Goal: Task Accomplishment & Management: Manage account settings

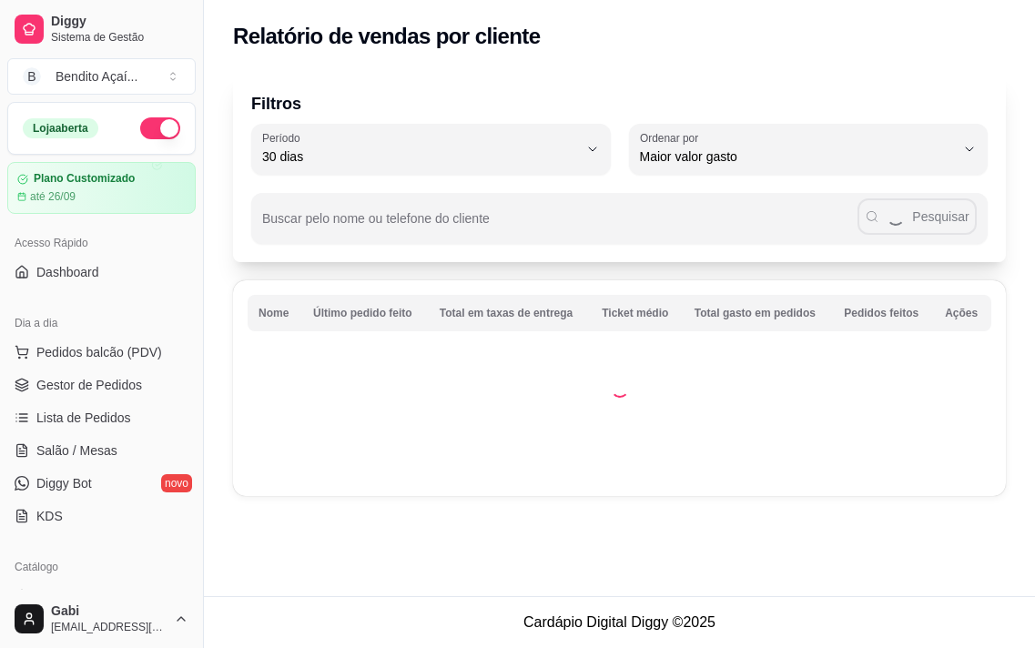
select select "30"
select select "HIGHEST_TOTAL_SPENT_WITH_ORDERS"
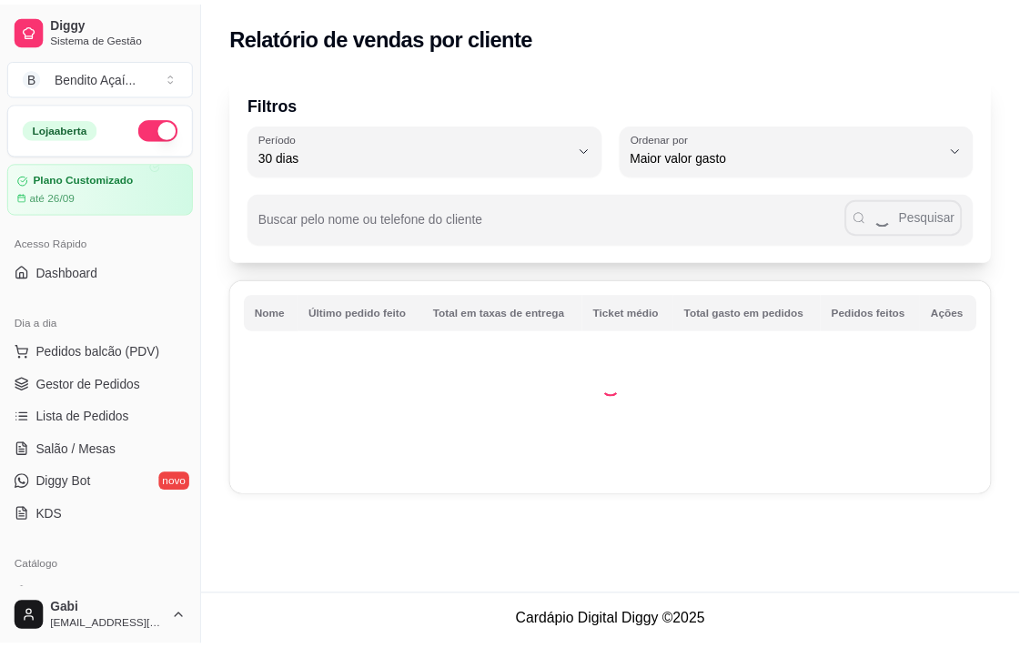
scroll to position [505, 0]
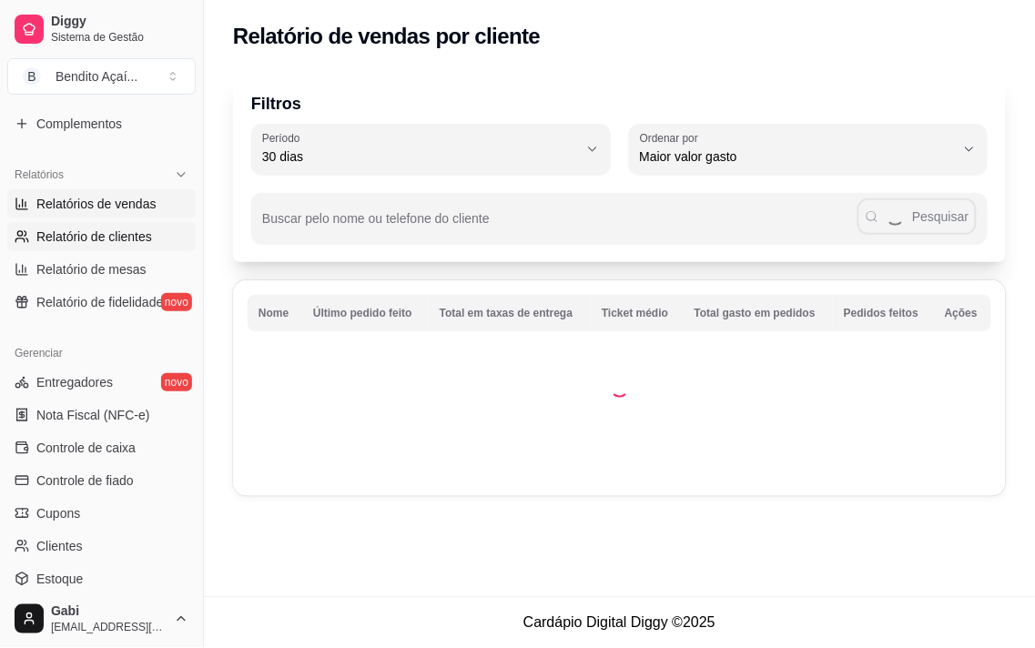
click at [131, 214] on link "Relatórios de vendas" at bounding box center [101, 203] width 188 height 29
select select "ALL"
select select "0"
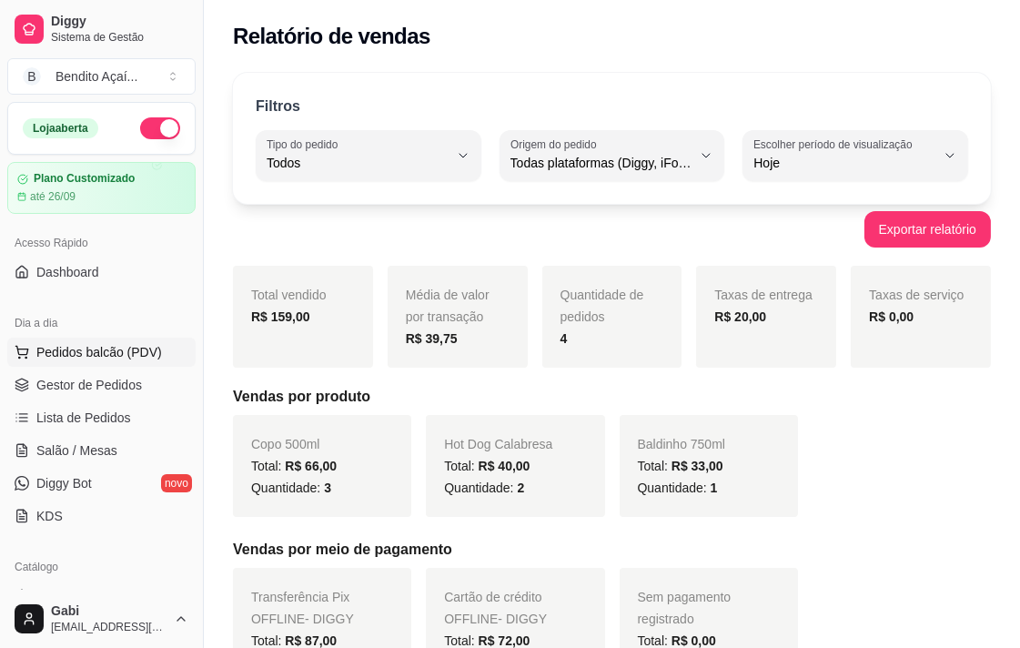
click at [146, 350] on span "Pedidos balcão (PDV)" at bounding box center [99, 352] width 126 height 18
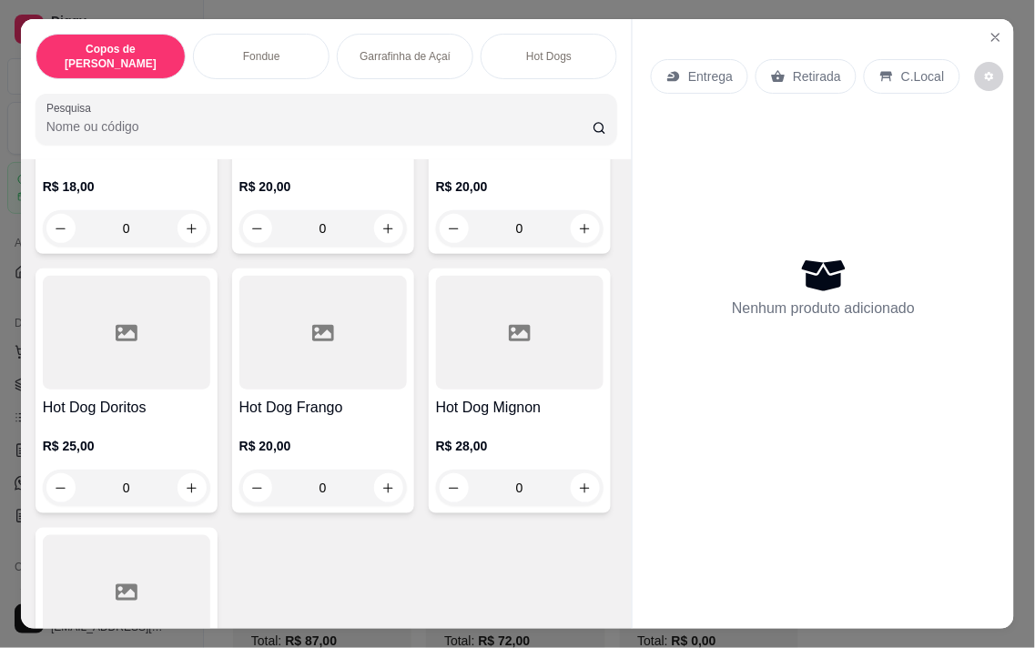
scroll to position [1516, 0]
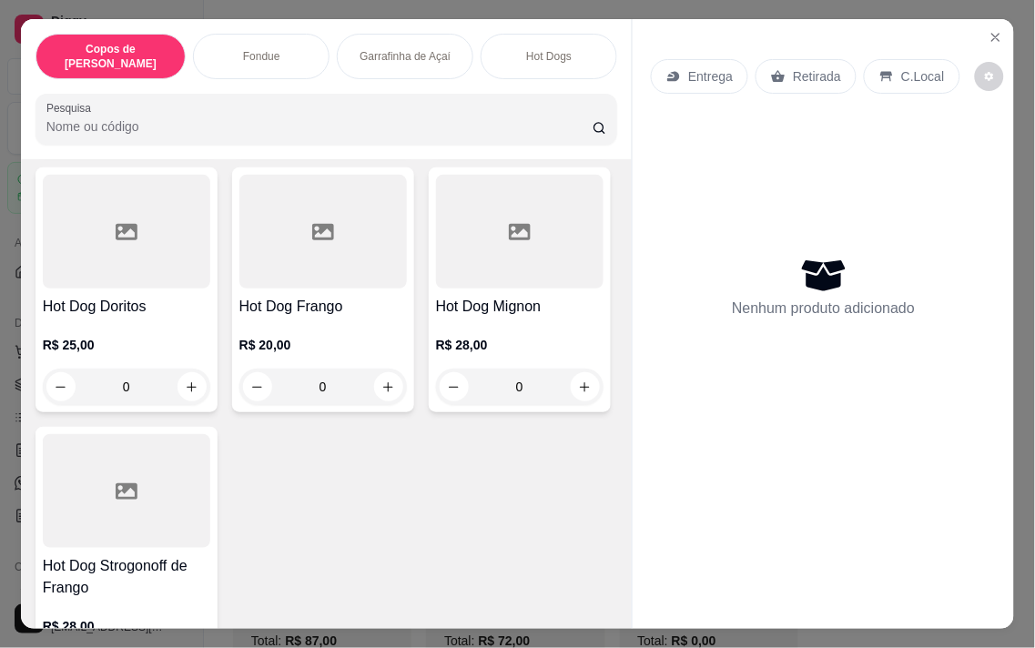
click at [370, 146] on div "0" at bounding box center [322, 127] width 167 height 36
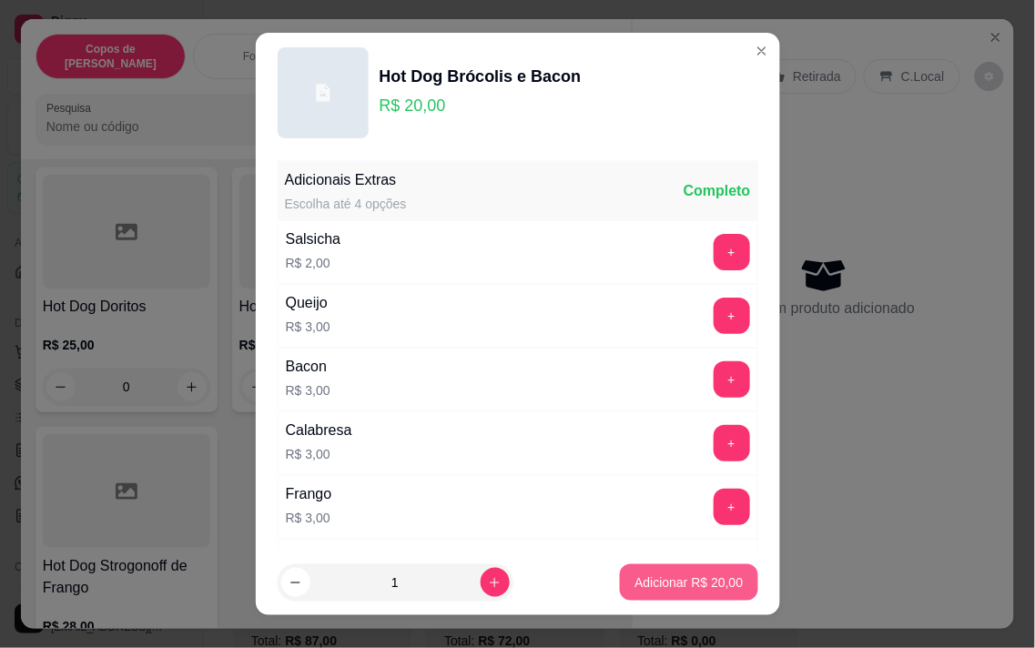
click at [634, 579] on p "Adicionar R$ 20,00" at bounding box center [688, 582] width 108 height 18
type input "1"
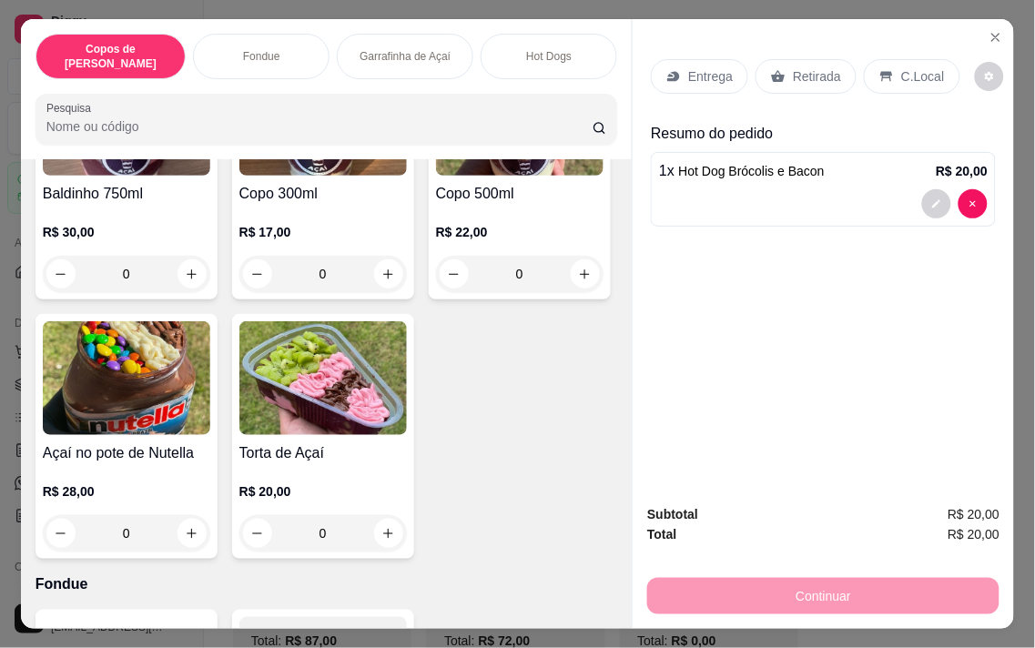
scroll to position [0, 0]
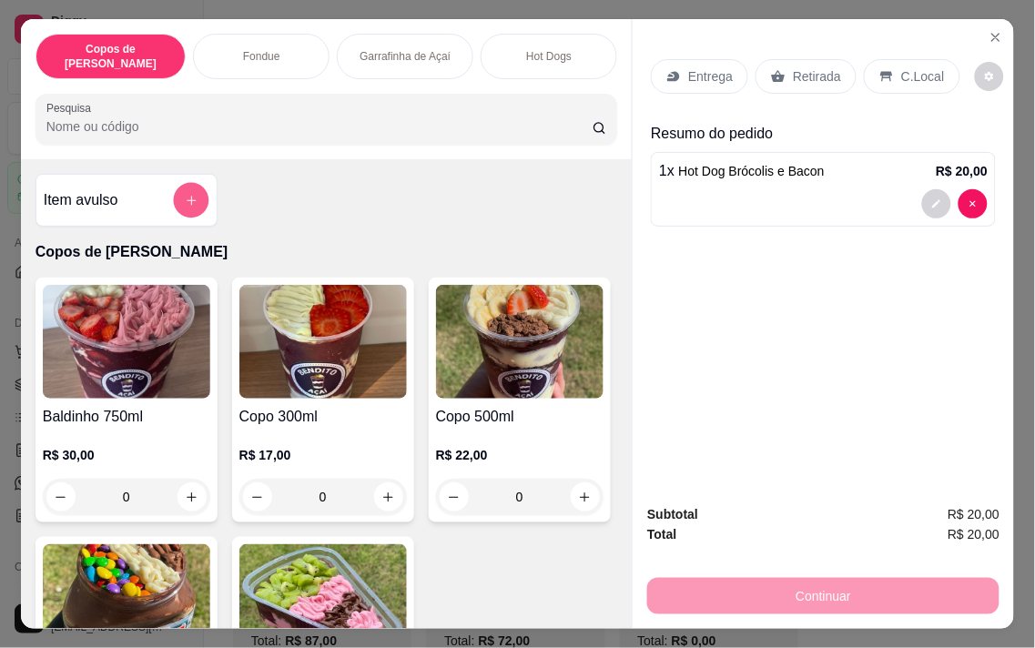
click at [175, 207] on button "add-separate-item" at bounding box center [190, 200] width 35 height 35
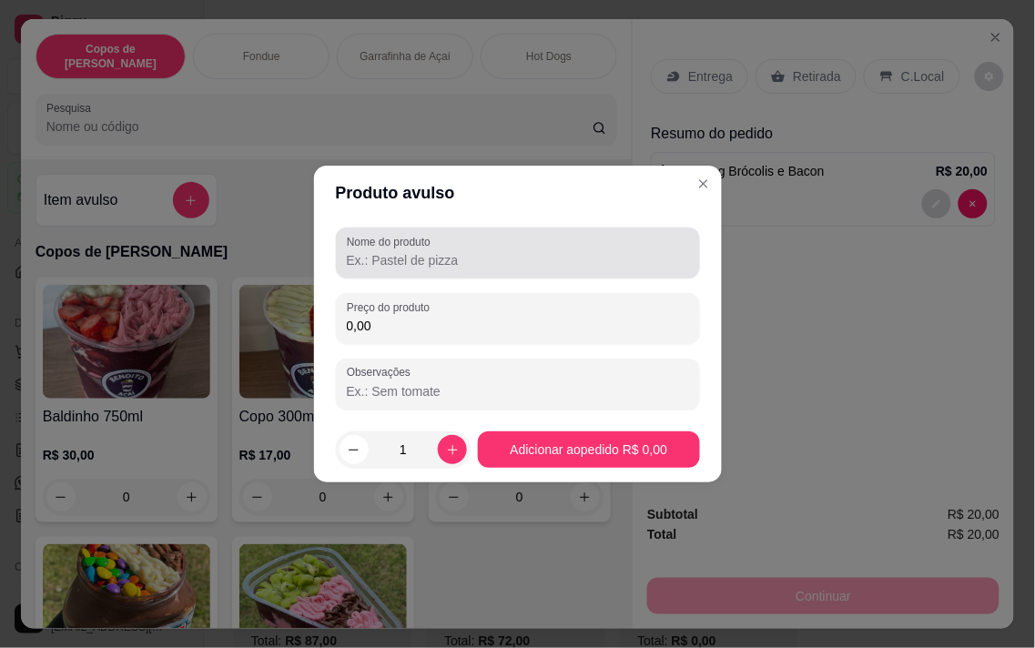
click at [373, 264] on input "Nome do produto" at bounding box center [518, 260] width 342 height 18
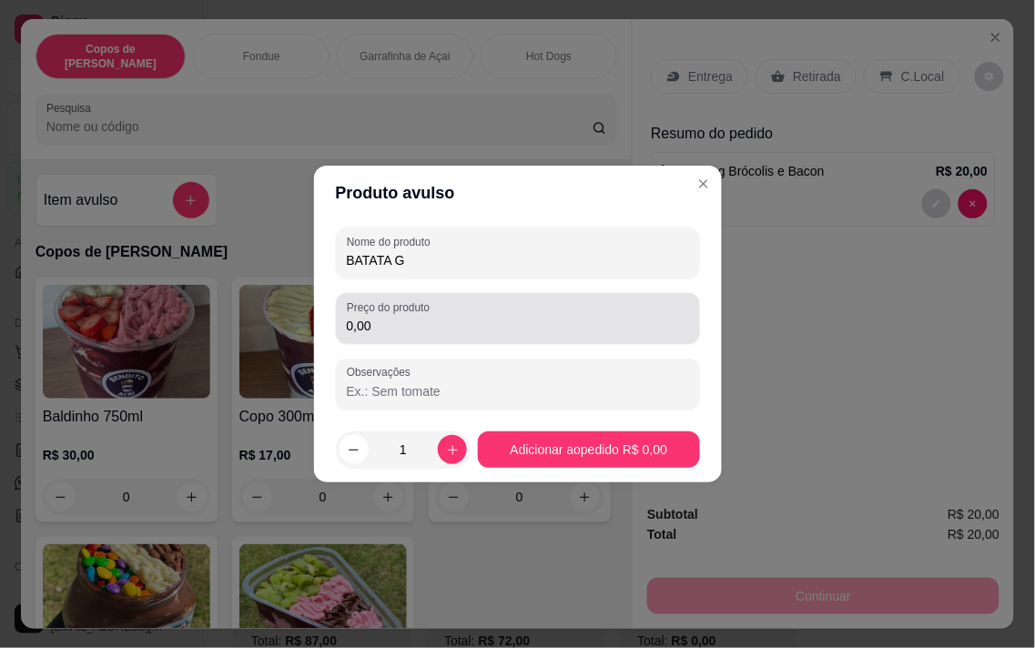
type input "BATATA G"
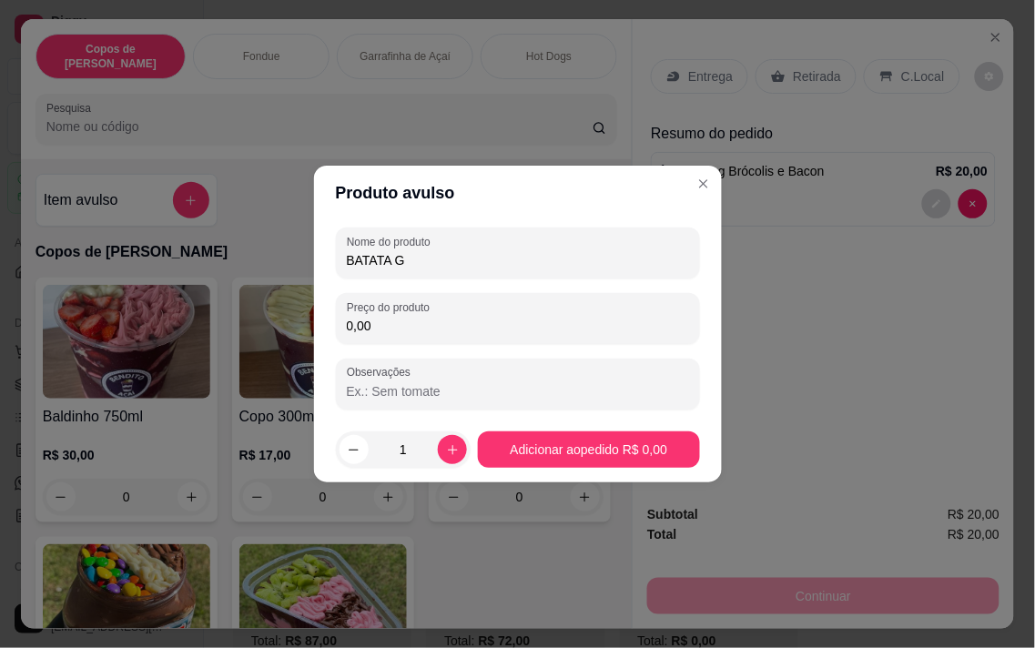
drag, startPoint x: 388, startPoint y: 318, endPoint x: 174, endPoint y: 318, distance: 213.8
click at [174, 318] on div "Produto avulso Nome do produto BATATA G Preço do produto 0,00 Observações 1 Adi…" at bounding box center [517, 324] width 1035 height 648
type input "20,00"
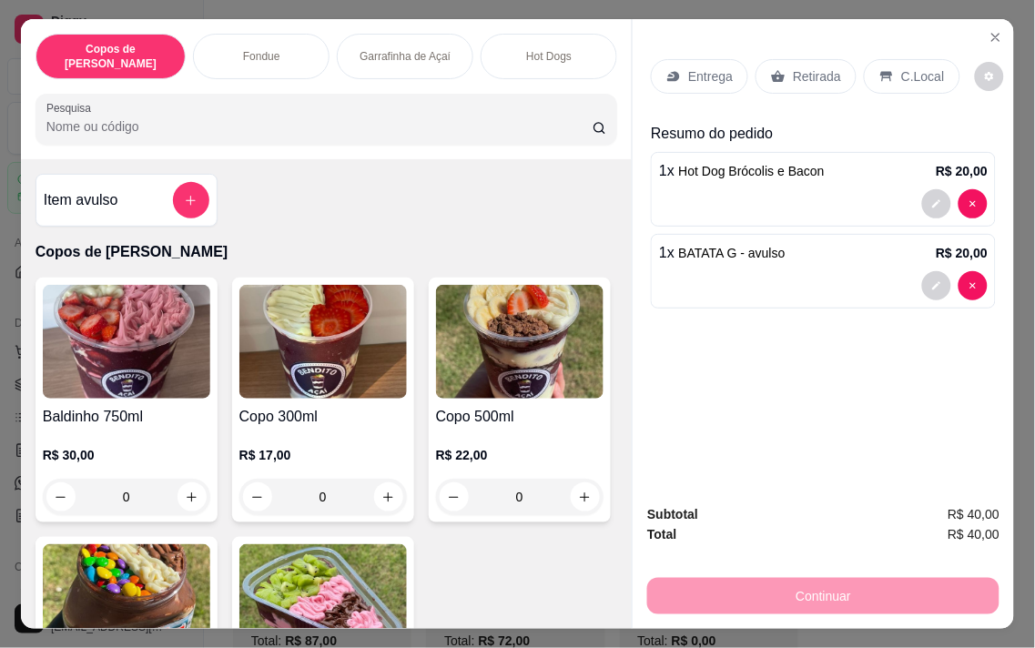
click at [722, 67] on p "Entrega" at bounding box center [710, 76] width 45 height 18
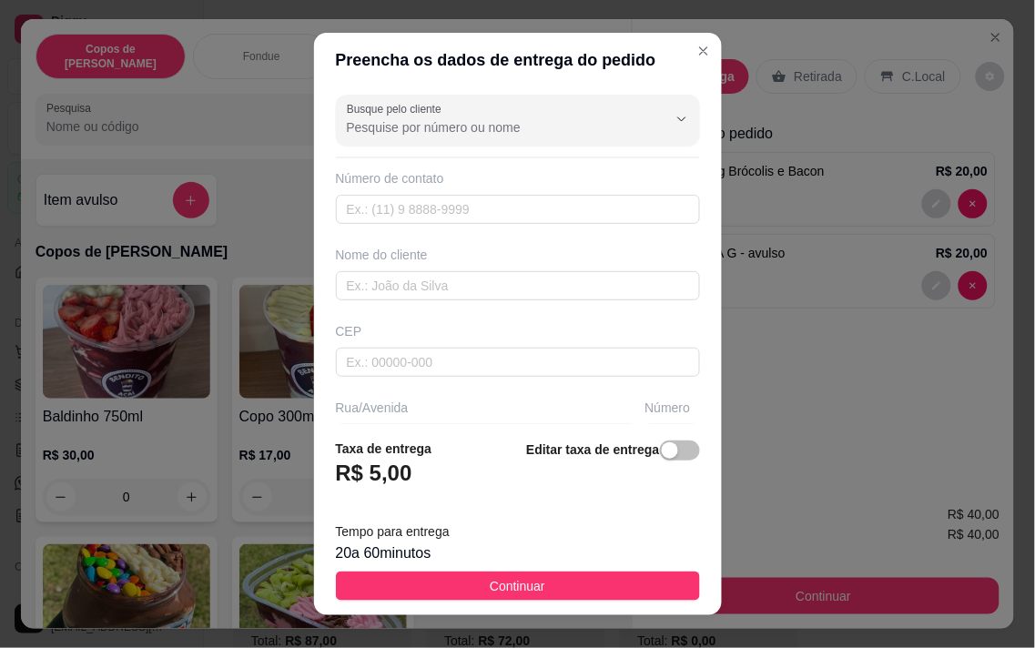
click at [568, 588] on button "Continuar" at bounding box center [518, 585] width 364 height 29
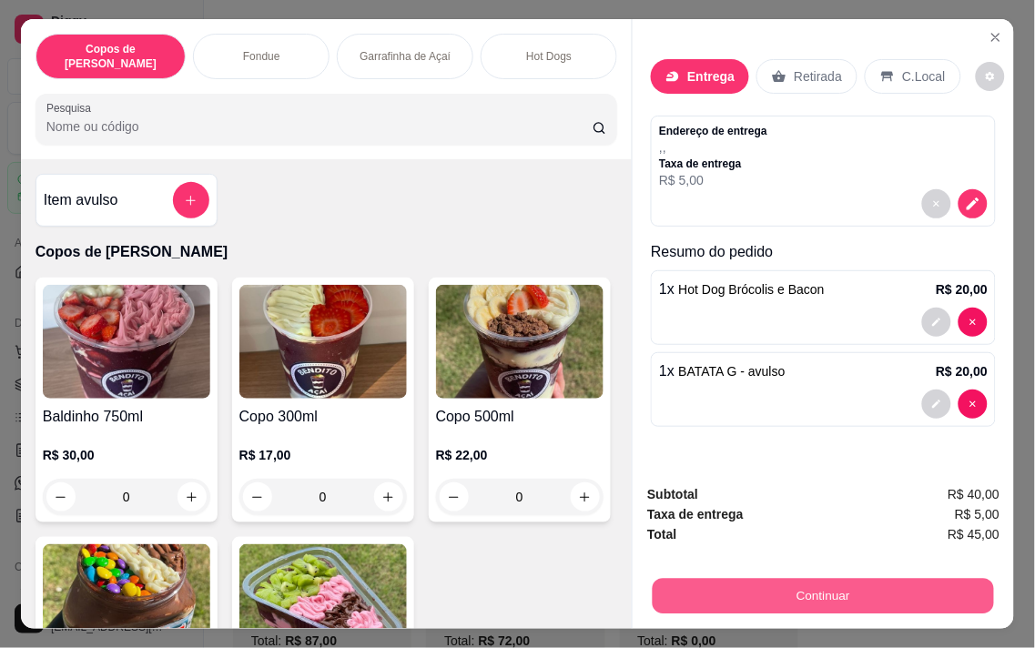
click at [713, 581] on button "Continuar" at bounding box center [822, 595] width 341 height 35
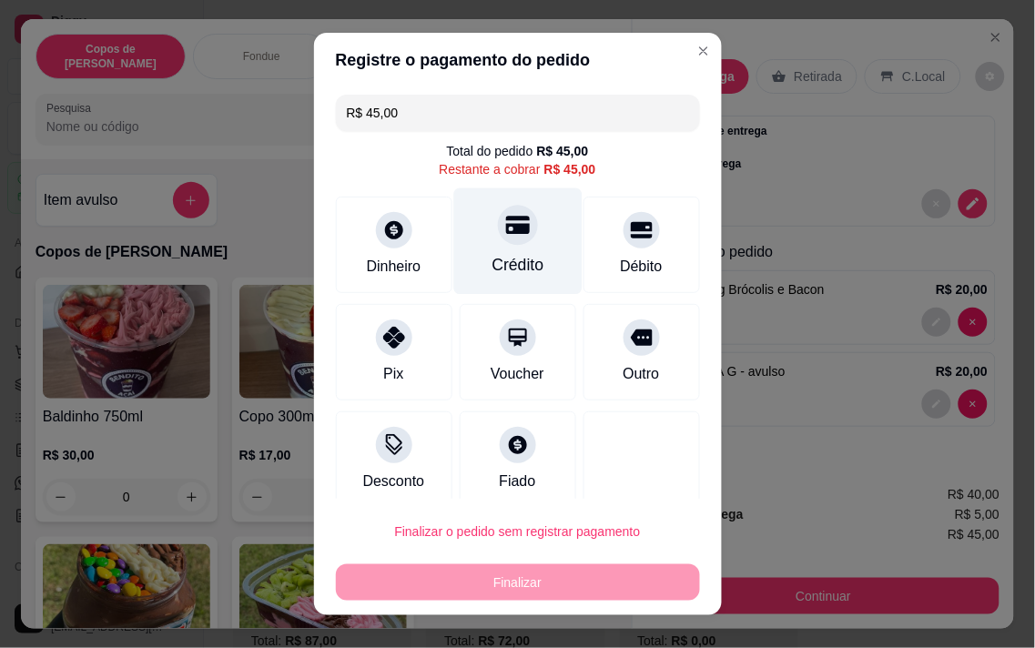
click at [523, 239] on div "Crédito" at bounding box center [517, 240] width 128 height 106
type input "R$ 0,00"
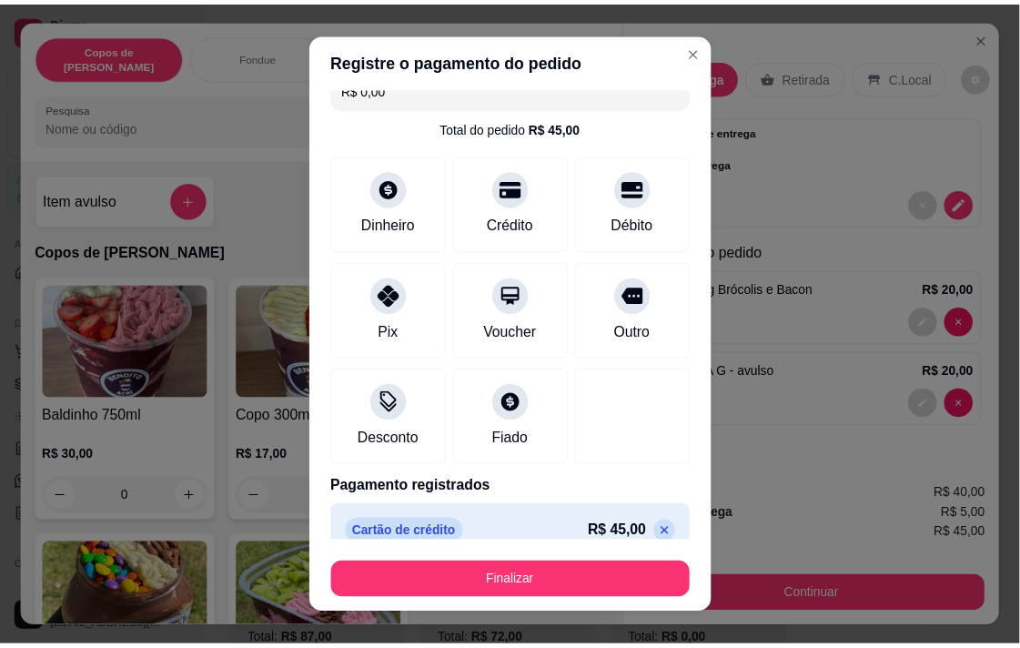
scroll to position [48, 0]
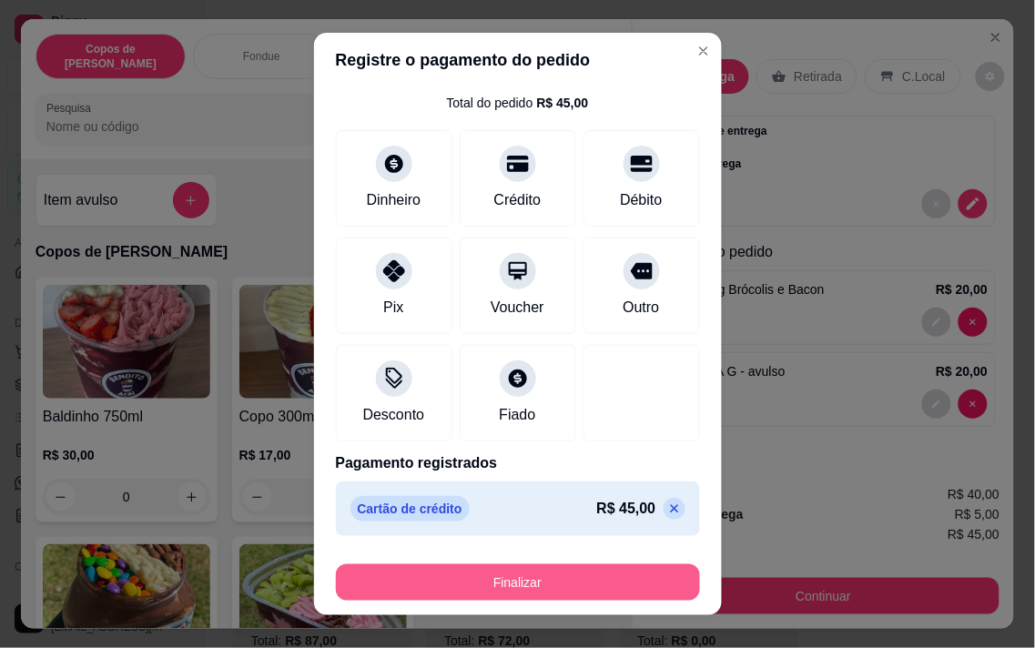
click at [537, 567] on button "Finalizar" at bounding box center [518, 582] width 364 height 36
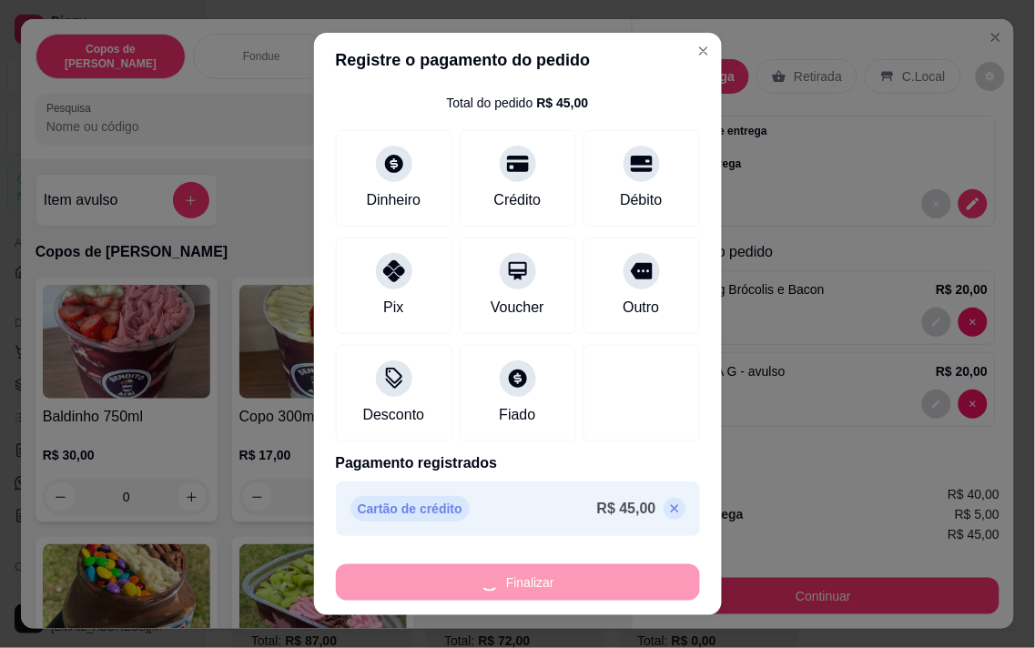
type input "0"
type input "-R$ 45,00"
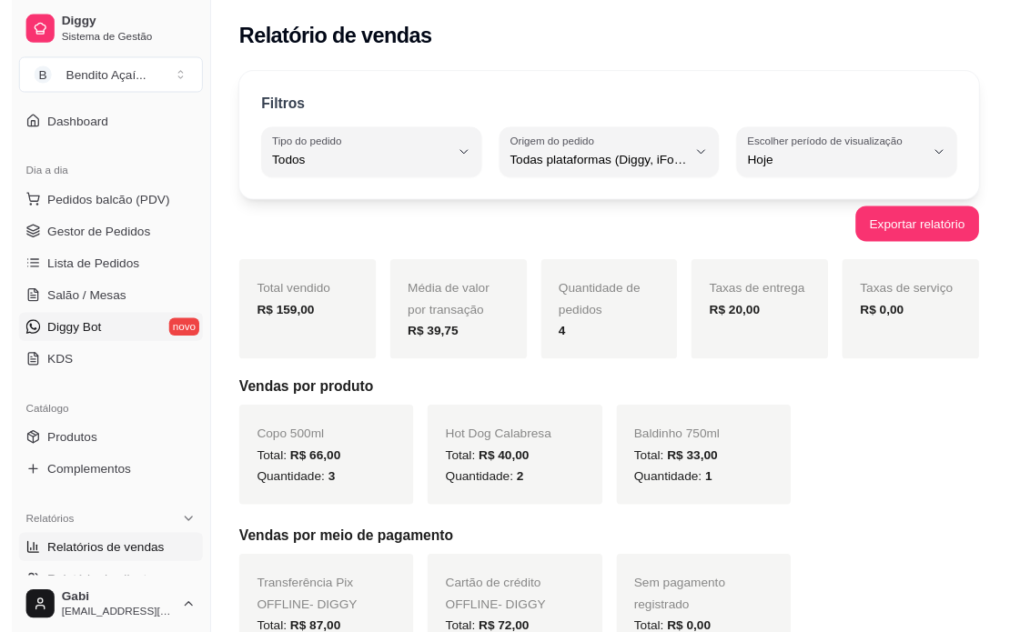
scroll to position [101, 0]
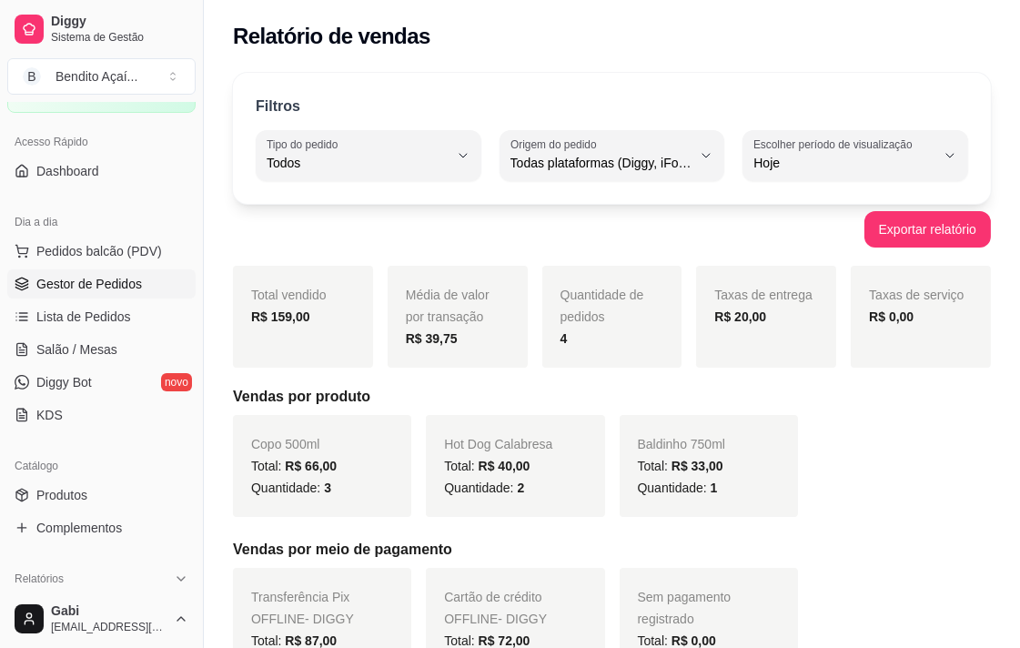
click at [130, 286] on span "Gestor de Pedidos" at bounding box center [89, 284] width 106 height 18
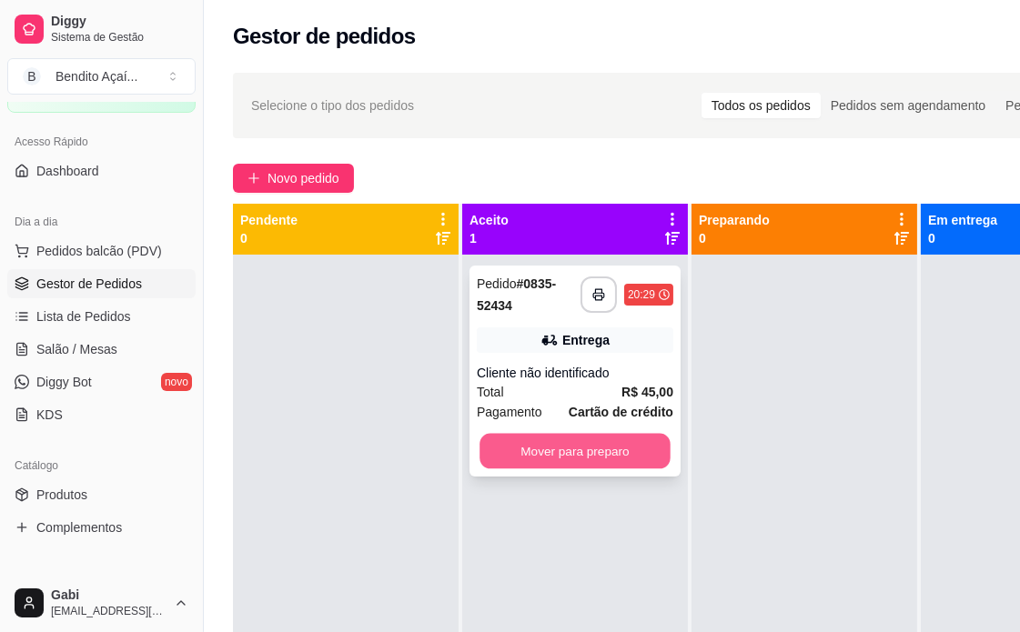
click at [599, 457] on button "Mover para preparo" at bounding box center [575, 451] width 191 height 35
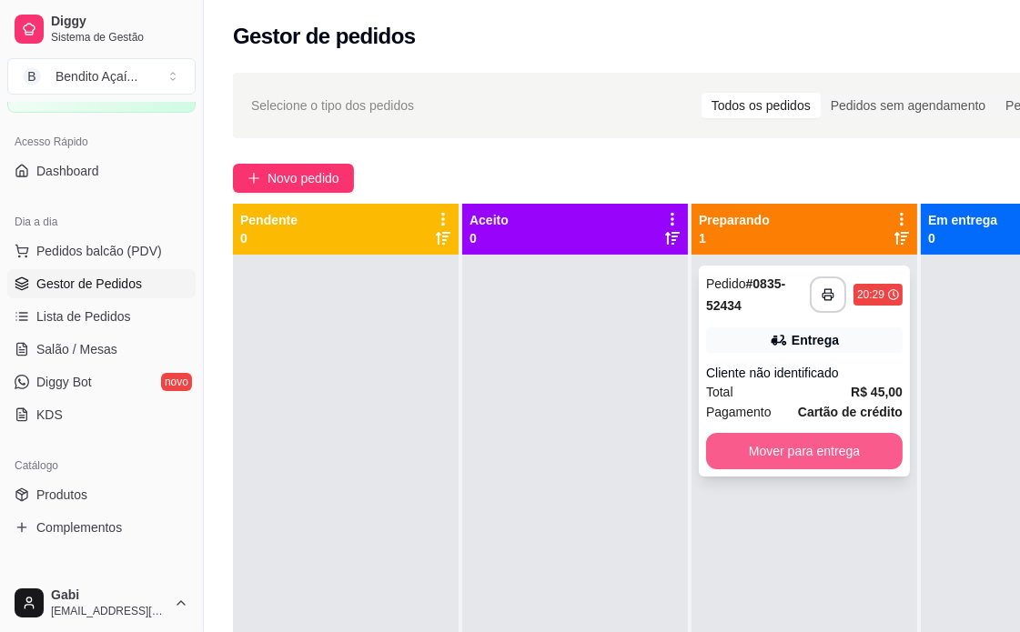
click at [769, 444] on button "Mover para entrega" at bounding box center [804, 451] width 197 height 36
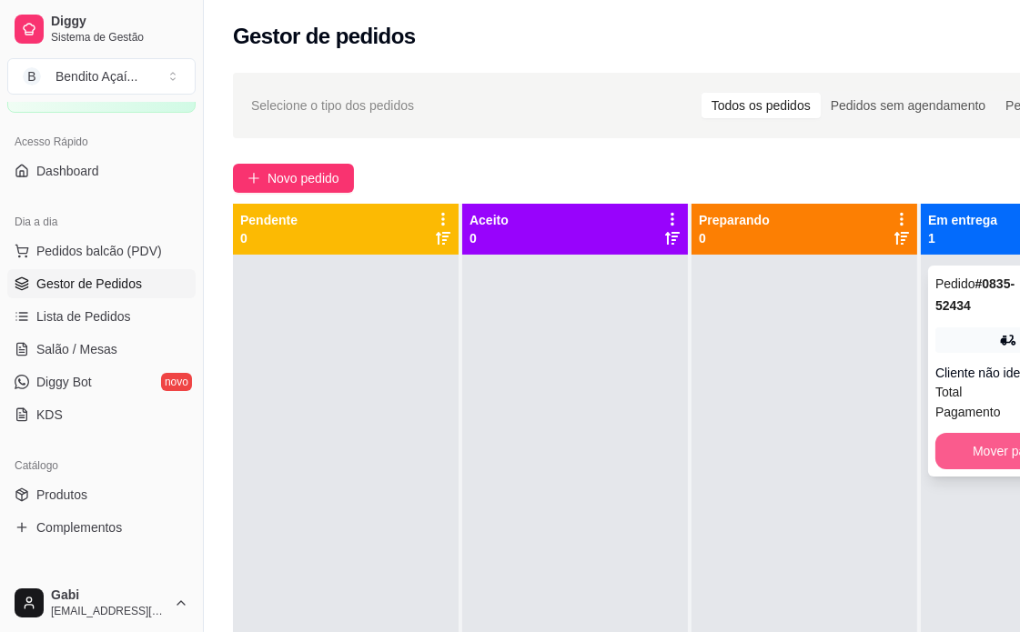
click at [986, 460] on button "Mover para finalizado" at bounding box center [1033, 451] width 197 height 36
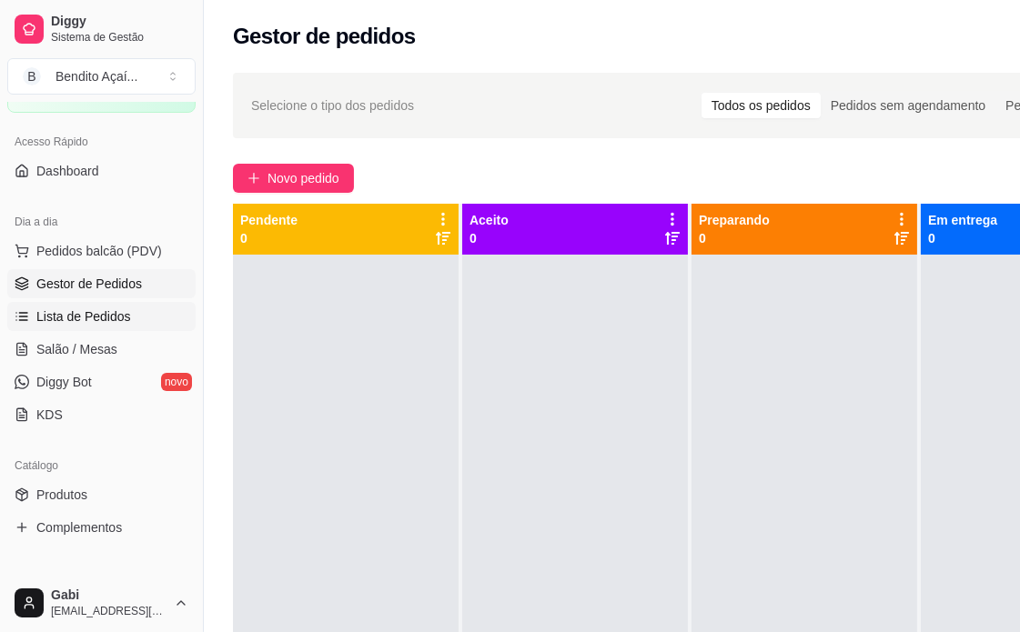
click at [97, 323] on span "Lista de Pedidos" at bounding box center [83, 317] width 95 height 18
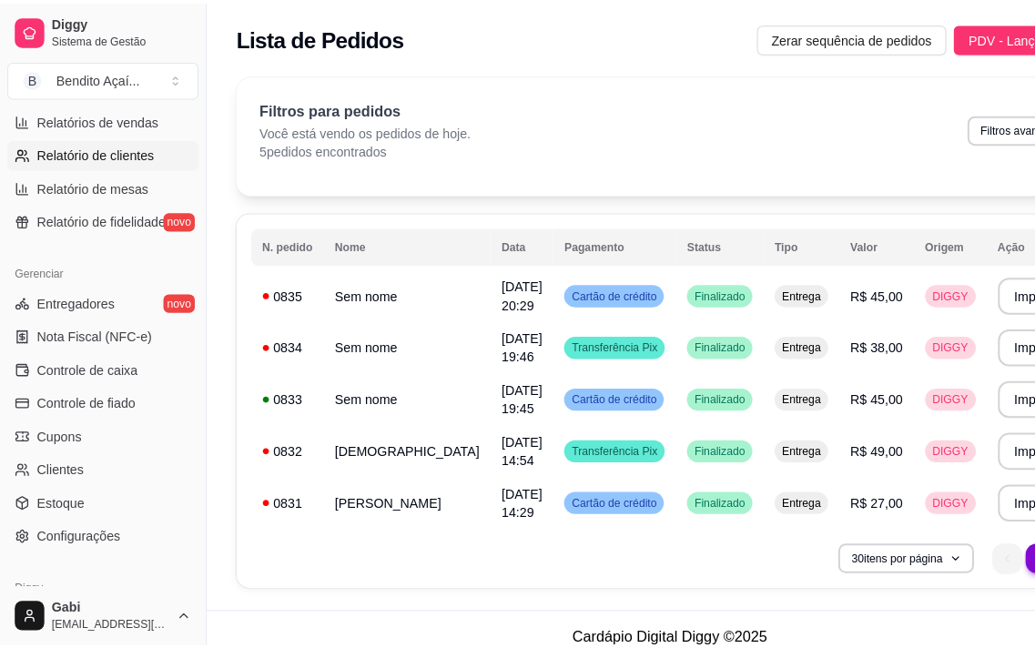
scroll to position [606, 0]
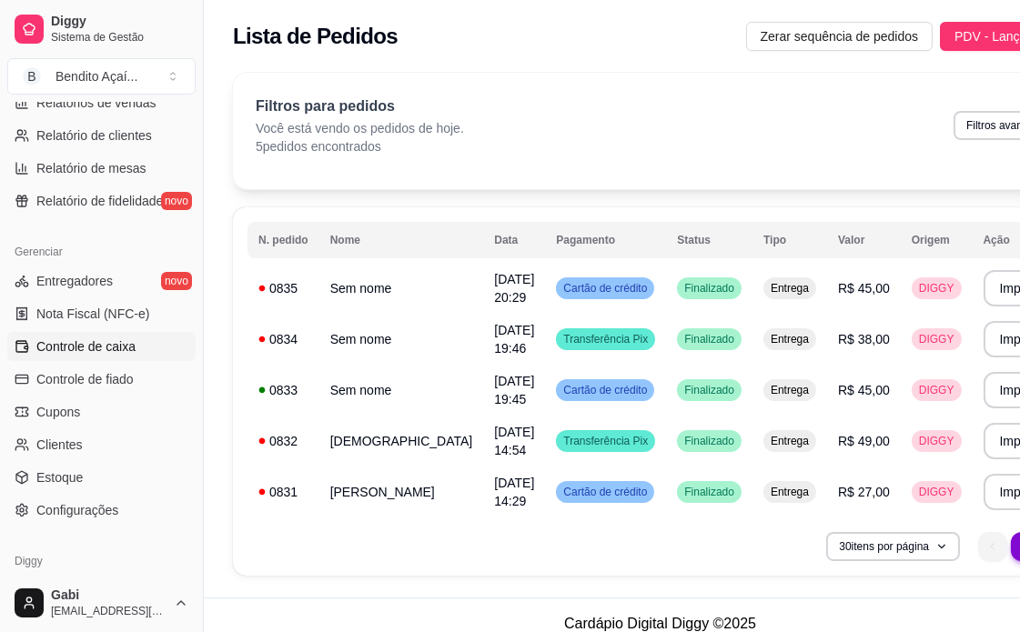
click at [129, 348] on span "Controle de caixa" at bounding box center [85, 347] width 99 height 18
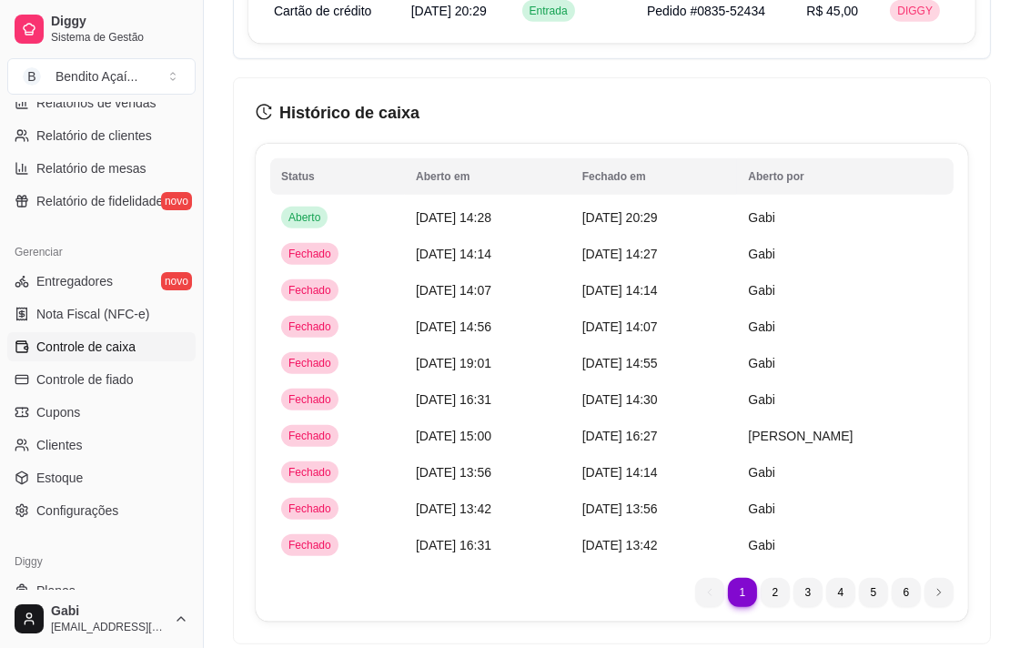
scroll to position [1516, 0]
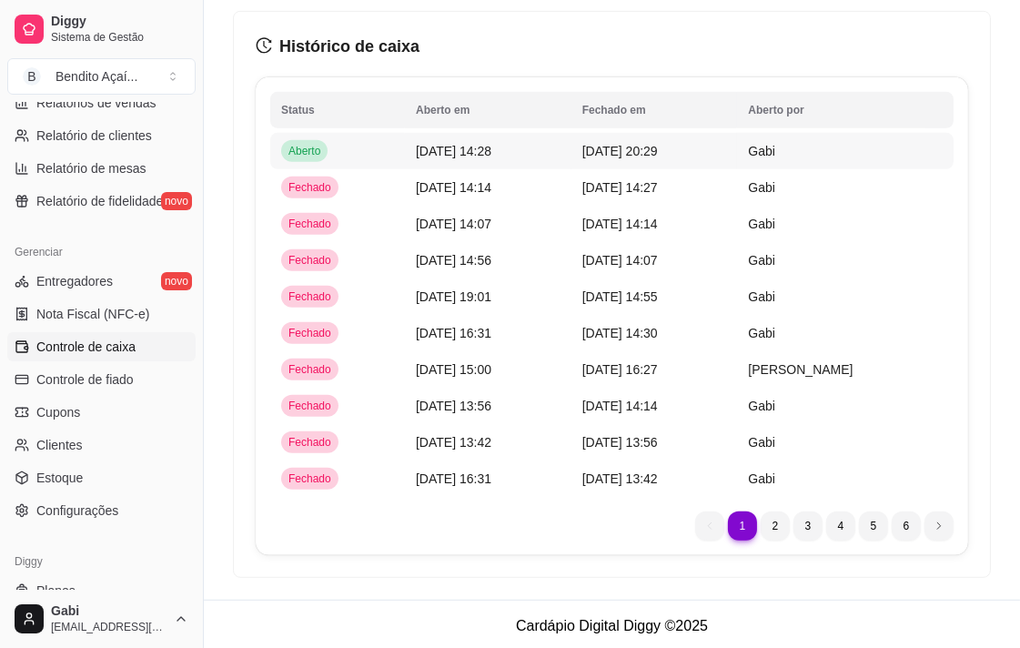
click at [491, 144] on span "[DATE] 14:28" at bounding box center [454, 151] width 76 height 15
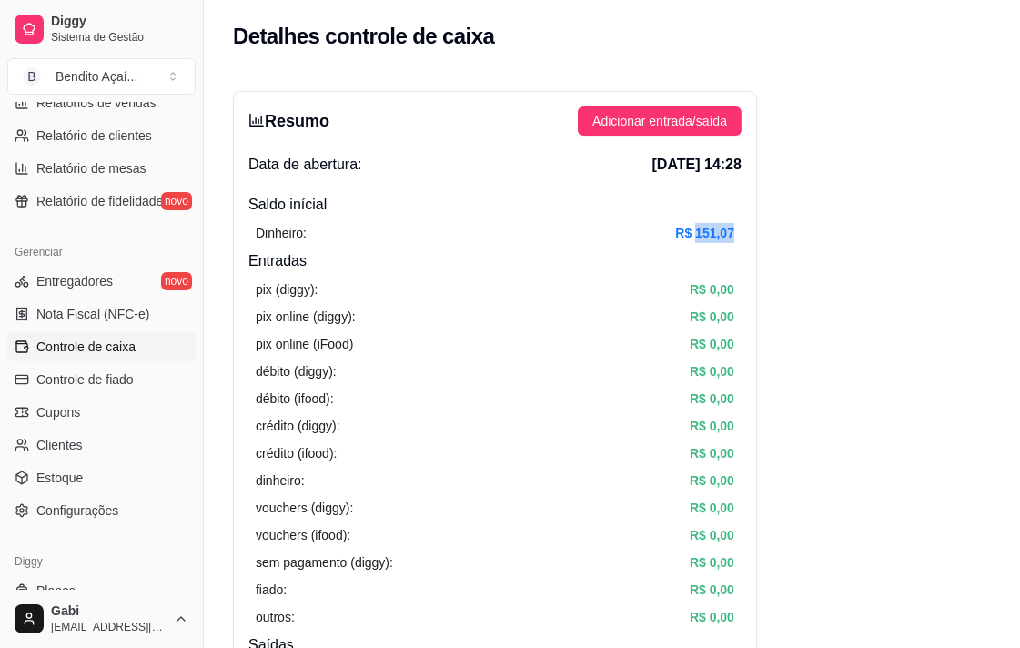
drag, startPoint x: 692, startPoint y: 235, endPoint x: 735, endPoint y: 237, distance: 42.8
click at [735, 237] on div "Dinheiro: R$ 151,07" at bounding box center [494, 233] width 493 height 35
click at [121, 339] on span "Controle de caixa" at bounding box center [85, 347] width 99 height 18
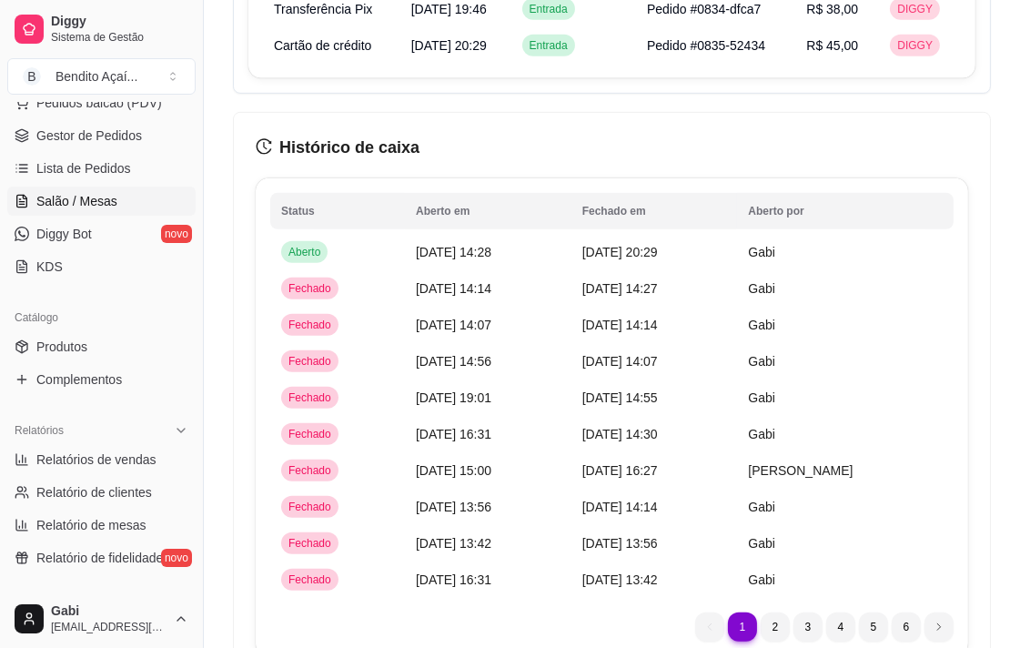
scroll to position [202, 0]
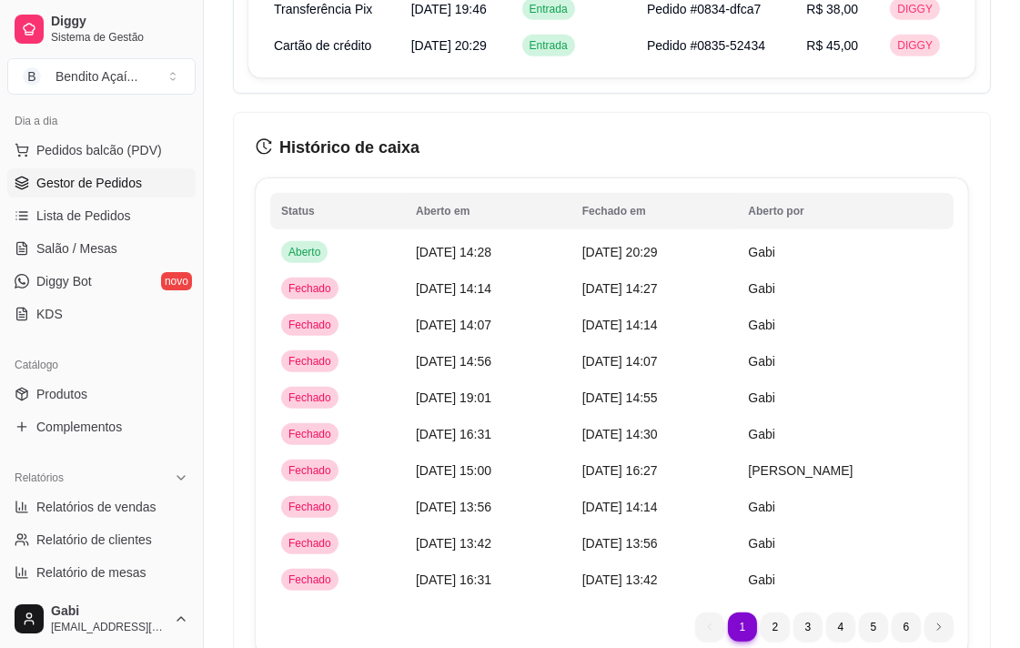
click at [116, 179] on span "Gestor de Pedidos" at bounding box center [89, 183] width 106 height 18
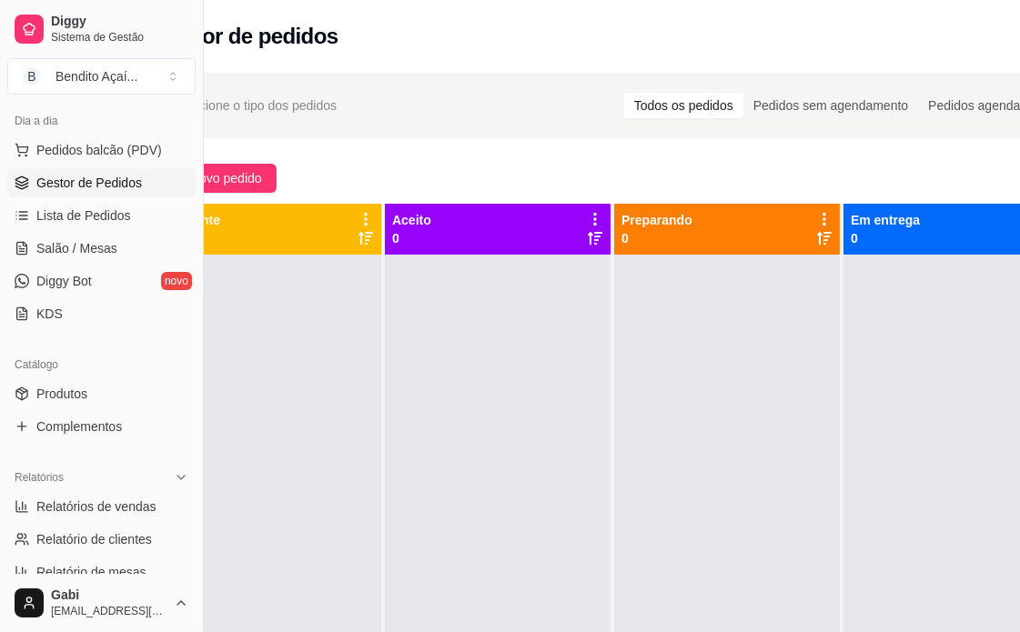
scroll to position [0, 169]
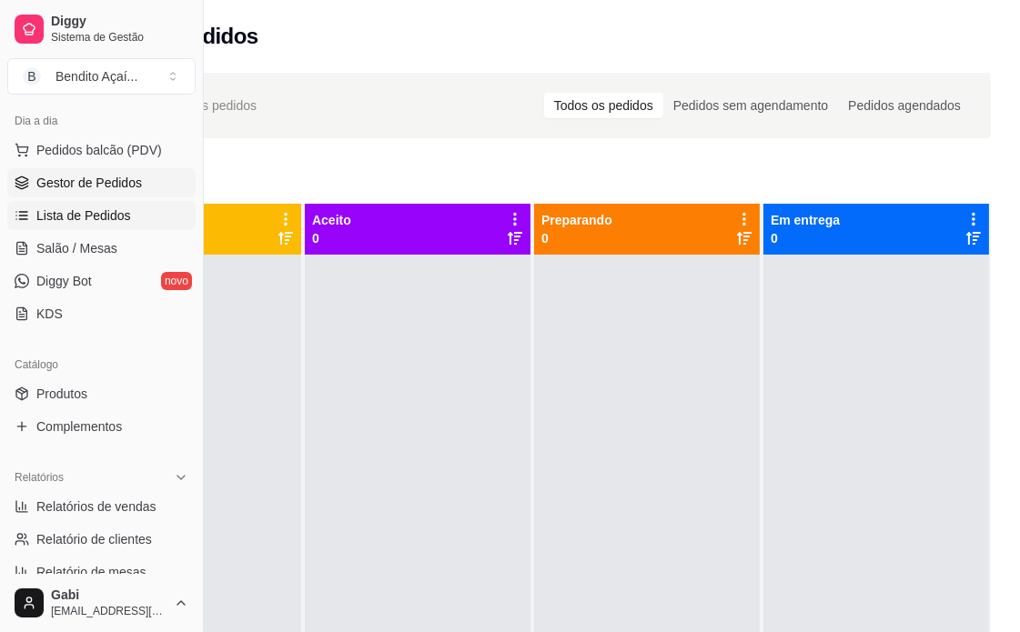
click at [73, 212] on span "Lista de Pedidos" at bounding box center [83, 216] width 95 height 18
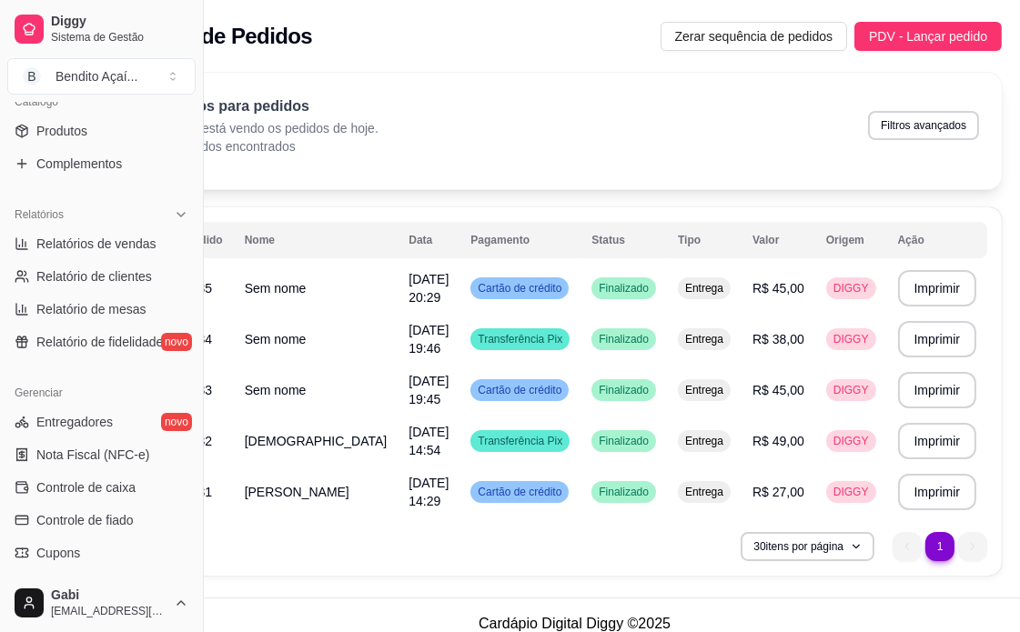
scroll to position [505, 0]
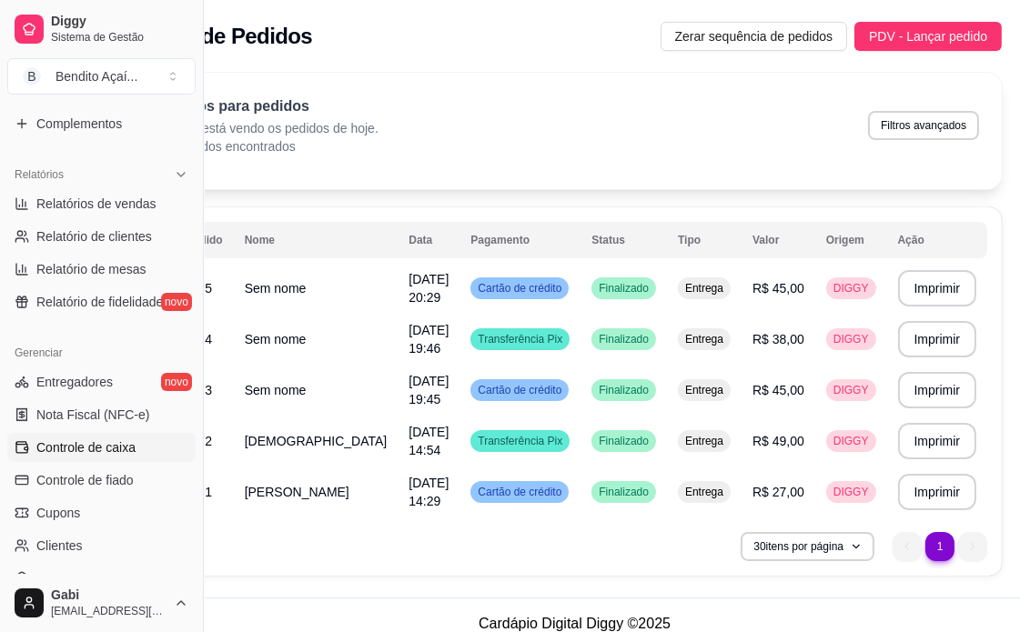
click at [77, 455] on link "Controle de caixa" at bounding box center [101, 447] width 188 height 29
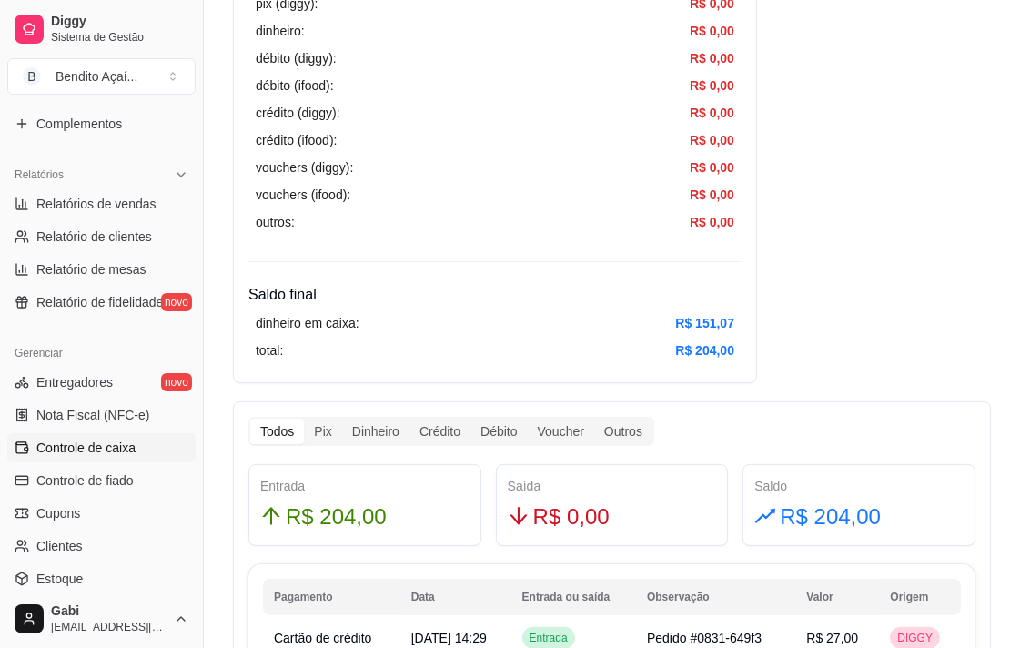
scroll to position [808, 0]
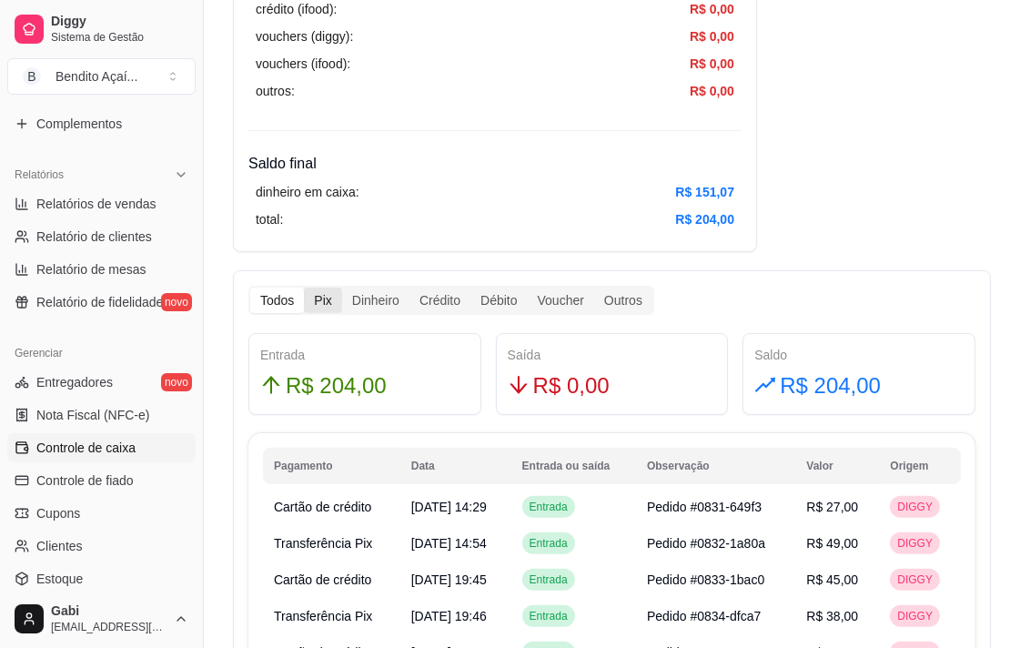
click at [326, 303] on div "Pix" at bounding box center [322, 300] width 37 height 25
click at [304, 288] on input "Pix" at bounding box center [304, 288] width 0 height 0
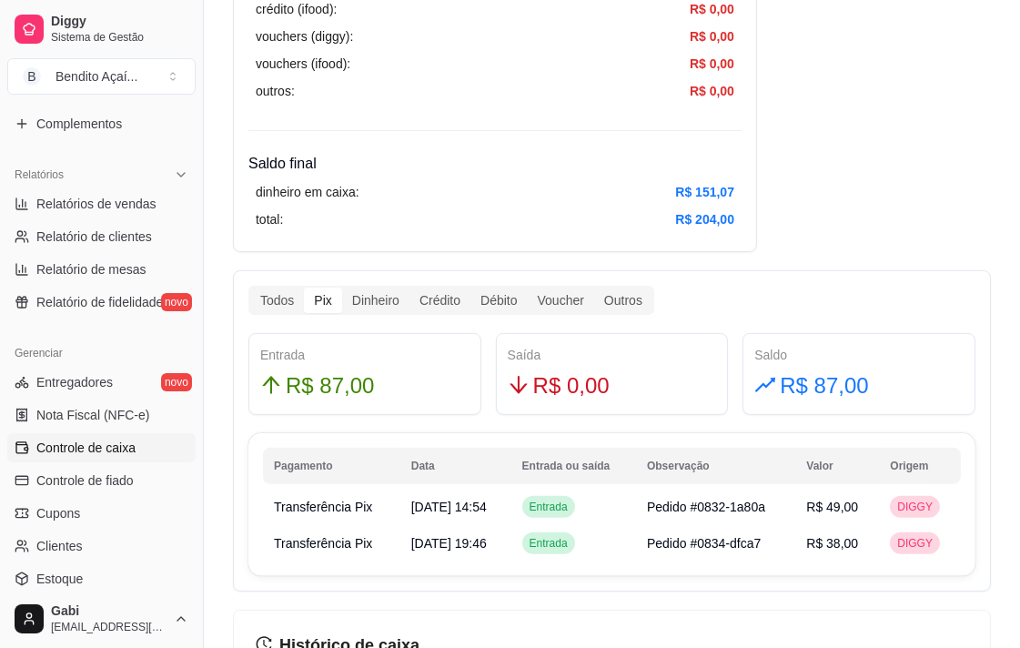
click at [373, 286] on div "Todos Pix Dinheiro Crédito Débito Voucher Outros" at bounding box center [451, 300] width 406 height 29
click at [368, 289] on div "Dinheiro" at bounding box center [375, 300] width 67 height 25
click at [342, 288] on input "Dinheiro" at bounding box center [342, 288] width 0 height 0
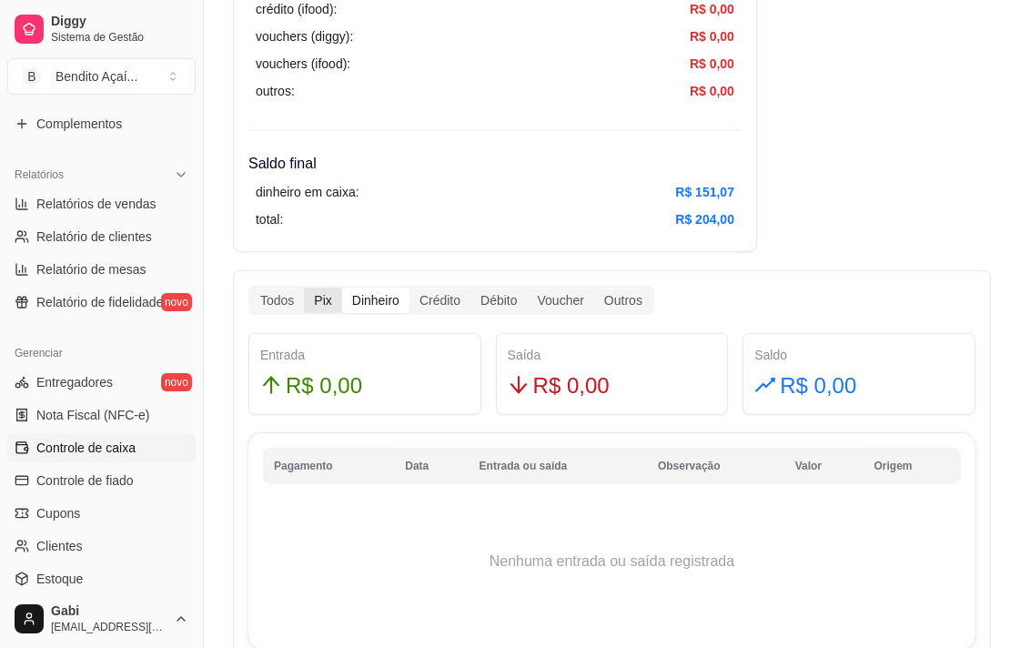
click at [320, 298] on div "Pix" at bounding box center [322, 300] width 37 height 25
click at [304, 288] on input "Pix" at bounding box center [304, 288] width 0 height 0
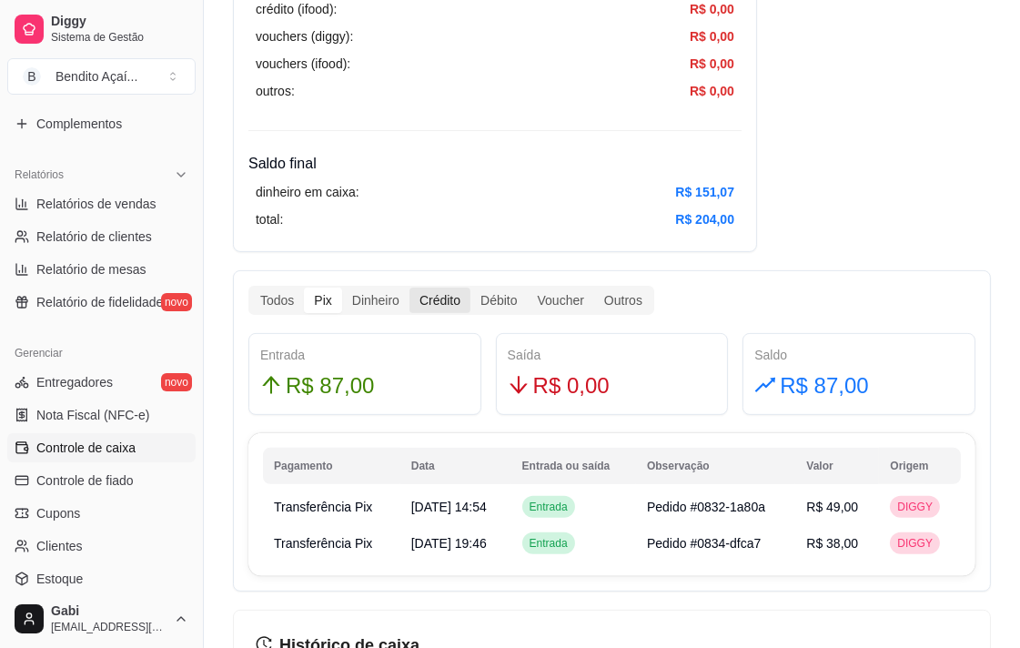
click at [422, 305] on div "Crédito" at bounding box center [439, 300] width 61 height 25
click at [409, 288] on input "Crédito" at bounding box center [409, 288] width 0 height 0
